Goal: Task Accomplishment & Management: Use online tool/utility

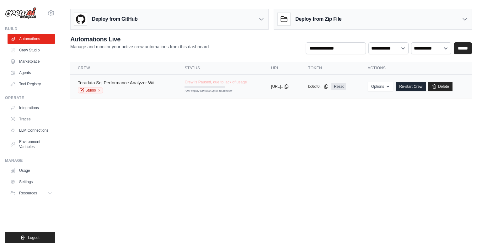
click at [133, 83] on link "Teradata Sql Performance Analyzer Wit..." at bounding box center [118, 82] width 80 height 5
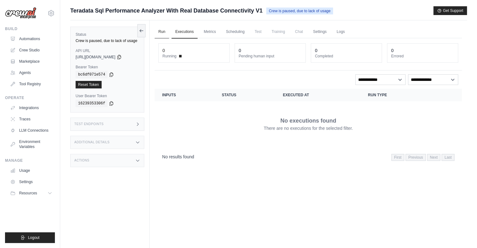
click at [161, 30] on link "Run" at bounding box center [162, 31] width 14 height 13
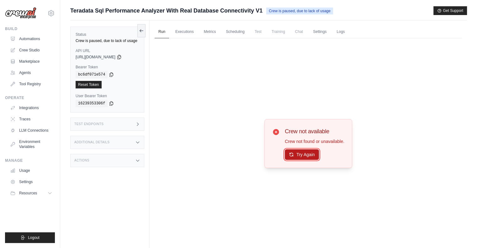
click at [298, 159] on button "Try Again" at bounding box center [302, 154] width 34 height 11
click at [36, 37] on link "Automations" at bounding box center [31, 39] width 47 height 10
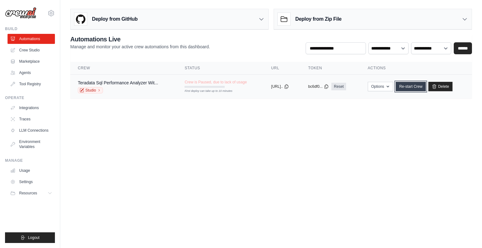
click at [419, 87] on link "Re-start Crew" at bounding box center [411, 86] width 30 height 9
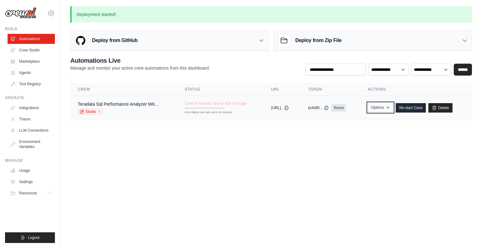
click at [389, 107] on icon "button" at bounding box center [388, 108] width 3 height 2
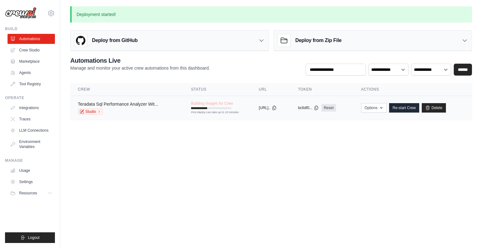
click at [143, 106] on link "Teradata Sql Performance Analyzer Wit..." at bounding box center [118, 104] width 80 height 5
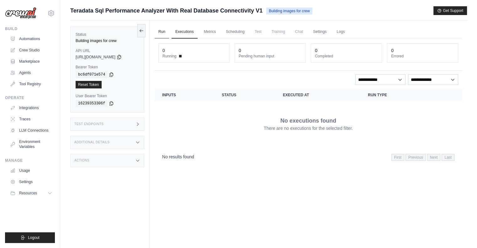
click at [161, 31] on link "Run" at bounding box center [162, 31] width 14 height 13
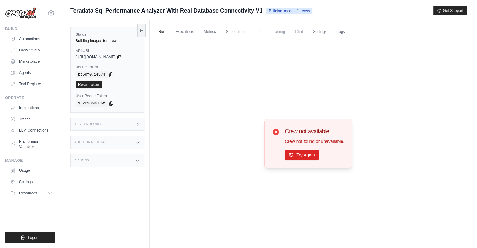
click at [148, 31] on div "Status Building images for crew API URL copied https://teradata-sql-performance…" at bounding box center [109, 144] width 79 height 248
click at [144, 31] on icon at bounding box center [141, 30] width 5 height 5
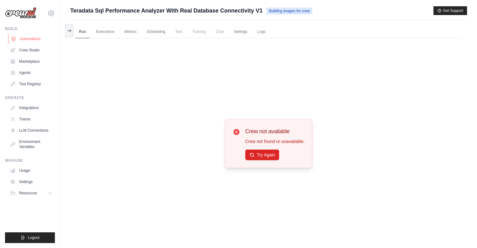
click at [37, 39] on link "Automations" at bounding box center [31, 39] width 47 height 10
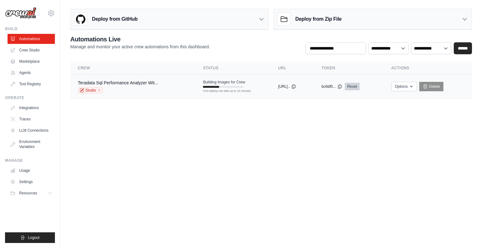
click at [360, 87] on link "Reset" at bounding box center [352, 87] width 15 height 8
click at [97, 90] on link "Studio" at bounding box center [90, 90] width 25 height 6
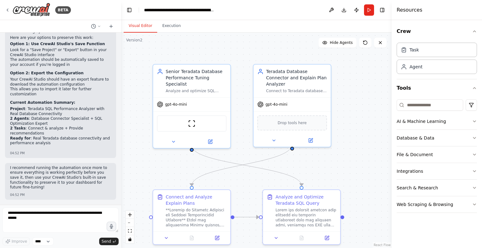
scroll to position [10037, 0]
